Goal: Transaction & Acquisition: Purchase product/service

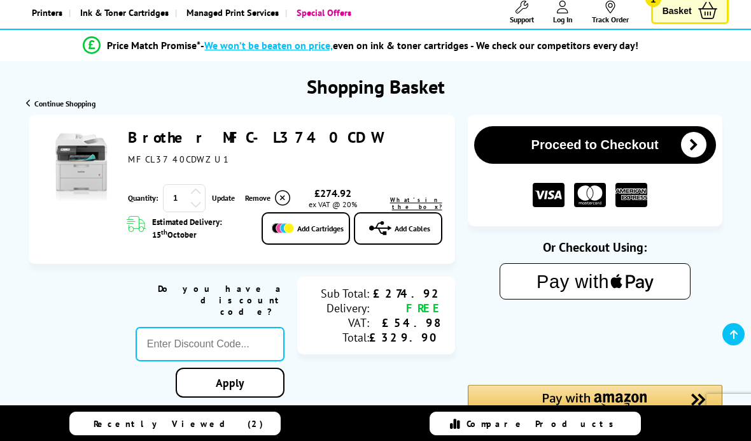
scroll to position [74, 0]
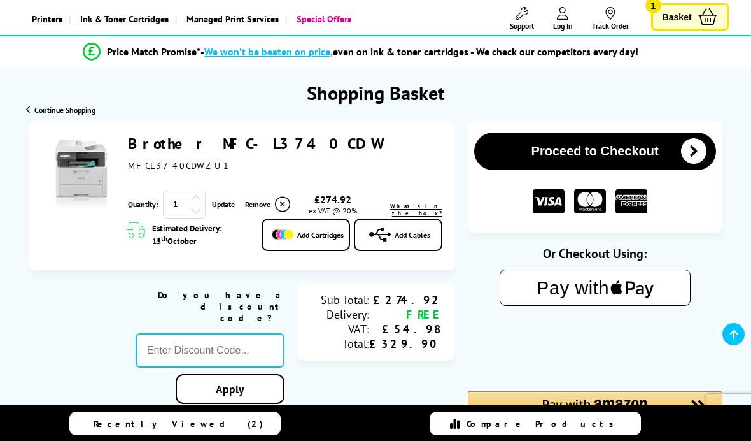
click at [665, 146] on button "Proceed to Checkout" at bounding box center [595, 151] width 242 height 38
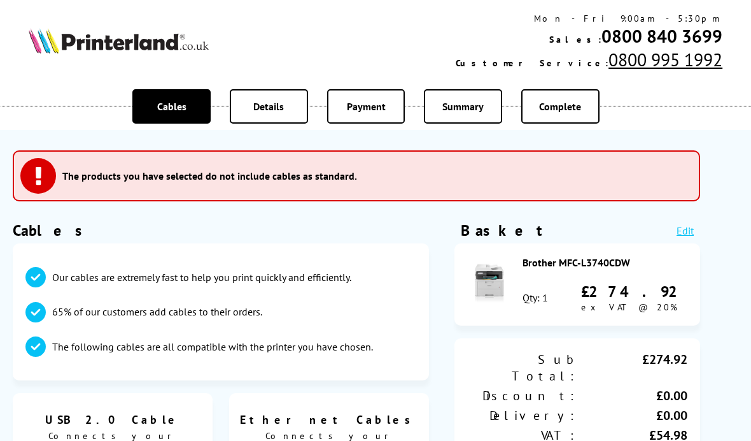
click at [264, 108] on span "Details" at bounding box center [268, 106] width 31 height 13
click at [267, 115] on div "Details" at bounding box center [269, 106] width 78 height 34
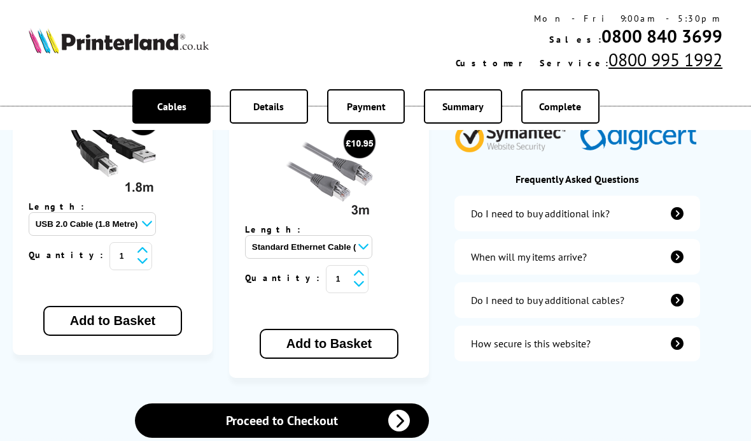
scroll to position [482, 0]
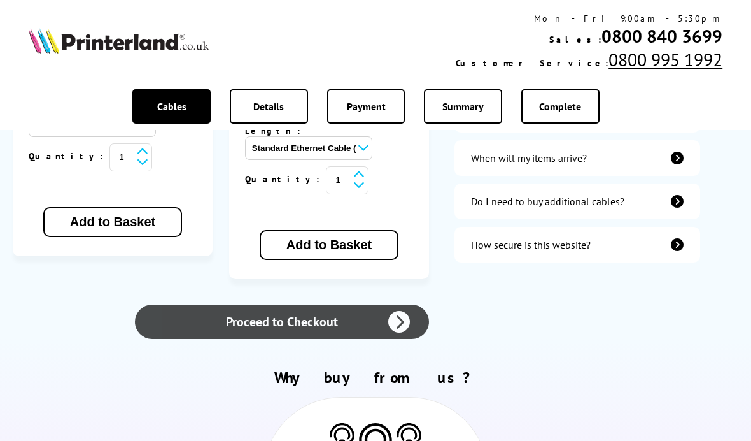
click at [362, 304] on link "Proceed to Checkout" at bounding box center [282, 321] width 294 height 34
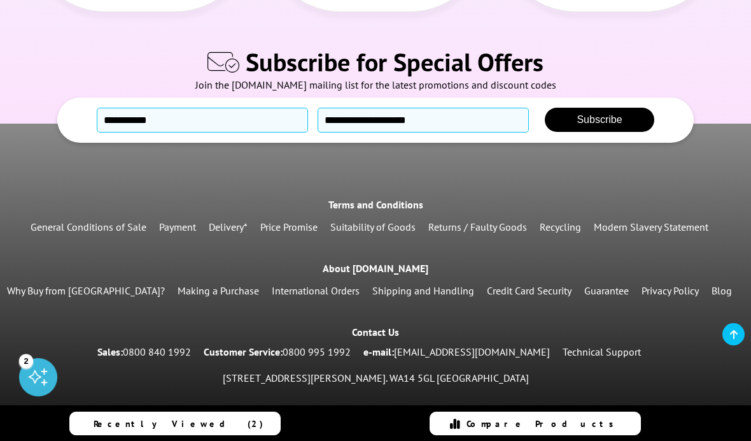
scroll to position [731, 0]
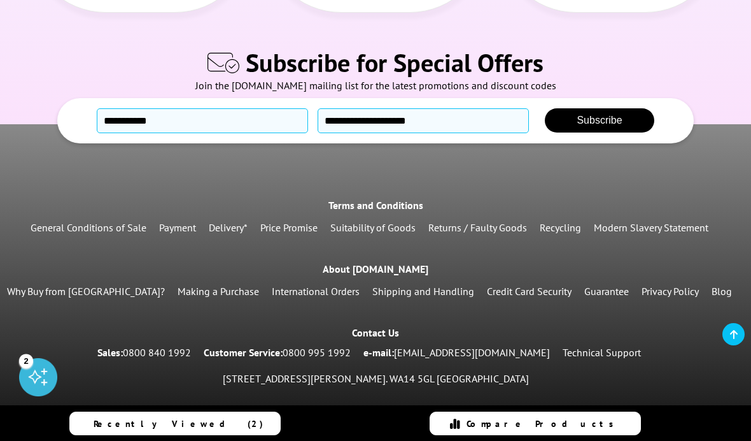
click at [230, 224] on link "Delivery*" at bounding box center [228, 227] width 39 height 13
